Goal: Task Accomplishment & Management: Manage account settings

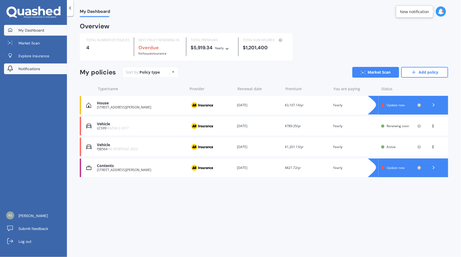
click at [35, 67] on span "Notifications" at bounding box center [29, 68] width 22 height 5
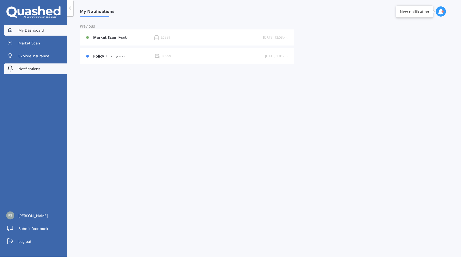
click at [43, 31] on span "My Dashboard" at bounding box center [31, 30] width 26 height 5
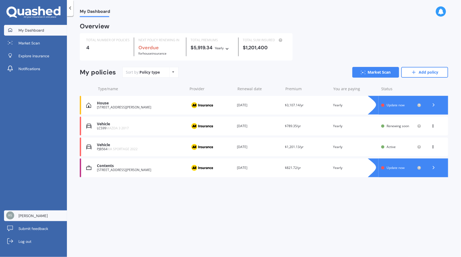
click at [33, 216] on span "[PERSON_NAME]" at bounding box center [32, 215] width 29 height 5
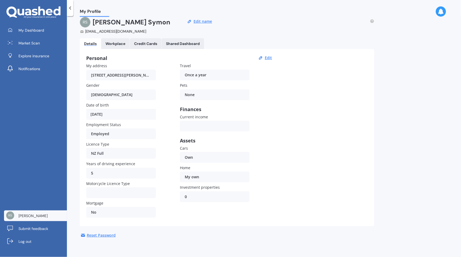
scroll to position [9, 0]
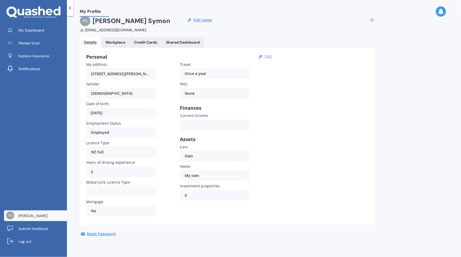
click at [266, 56] on button "Edit" at bounding box center [268, 56] width 10 height 5
select select "25"
select select "04"
select select "1968"
click at [100, 113] on select "DD 01 02 03 04 05 06 07 08 09 10 11 12 13 14 15 16 17 18 19 20 21 22 23 24 25 2…" at bounding box center [97, 113] width 21 height 10
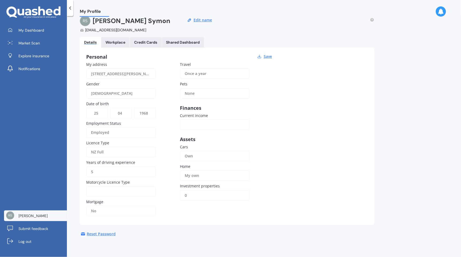
select select "07"
click at [87, 108] on select "DD 01 02 03 04 05 06 07 08 09 10 11 12 13 14 15 16 17 18 19 20 21 22 23 24 25 2…" at bounding box center [97, 113] width 21 height 10
click at [125, 113] on select "MM 01 02 03 04 05 06 07 08 09 10 11 12" at bounding box center [120, 113] width 21 height 10
select select "03"
click at [110, 108] on select "MM 01 02 03 04 05 06 07 08 09 10 11 12" at bounding box center [120, 113] width 21 height 10
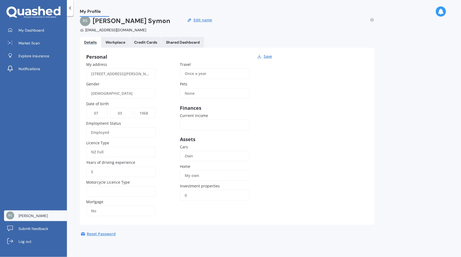
click at [150, 112] on select "YYYY 2009 2008 2007 2006 2005 2004 2003 2002 2001 2000 1999 1998 1997 1996 1995…" at bounding box center [145, 113] width 21 height 10
select select "1945"
click at [135, 108] on select "YYYY 2009 2008 2007 2006 2005 2004 2003 2002 2001 2000 1999 1998 1997 1996 1995…" at bounding box center [145, 113] width 21 height 10
click at [113, 171] on input "5" at bounding box center [121, 171] width 70 height 11
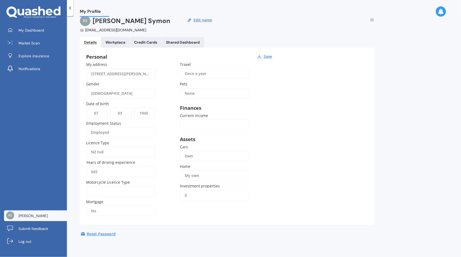
click at [92, 171] on input "565" at bounding box center [121, 171] width 70 height 11
type input "65"
click at [202, 92] on div "None" at bounding box center [211, 93] width 53 height 11
click at [198, 140] on div "Cat" at bounding box center [215, 140] width 68 height 17
click at [136, 131] on div "Employed" at bounding box center [117, 132] width 53 height 11
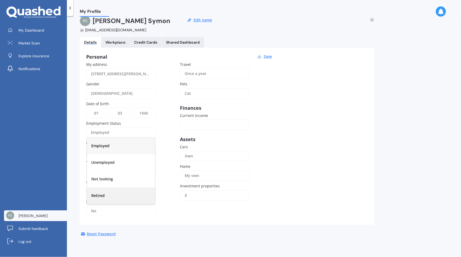
click at [132, 194] on div "Retired" at bounding box center [121, 195] width 68 height 17
click at [268, 55] on button "Save" at bounding box center [268, 56] width 12 height 5
